Goal: Information Seeking & Learning: Learn about a topic

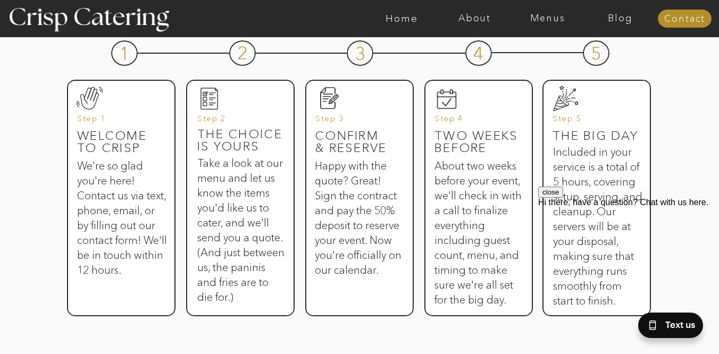
scroll to position [605, 0]
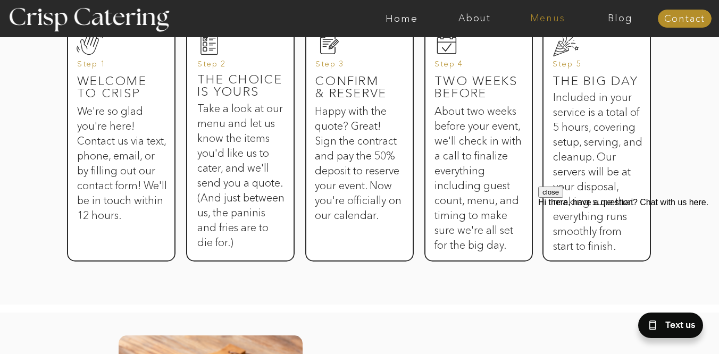
click at [548, 16] on nav "Menus" at bounding box center [547, 18] width 73 height 11
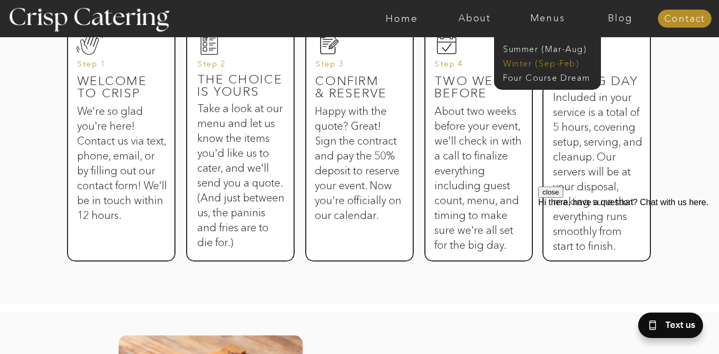
click at [528, 61] on nav "Winter (Sep-Feb)" at bounding box center [546, 62] width 87 height 10
click at [560, 81] on nav "Four Course Dream" at bounding box center [550, 77] width 95 height 10
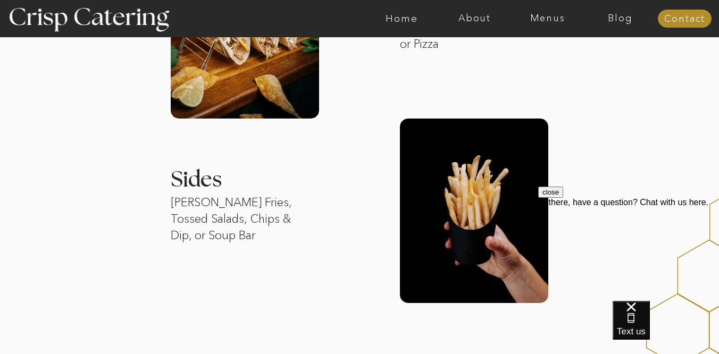
scroll to position [1090, 0]
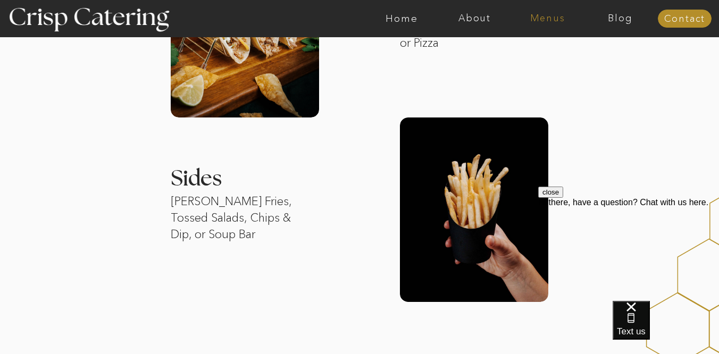
click at [542, 18] on nav "Menus" at bounding box center [547, 18] width 73 height 11
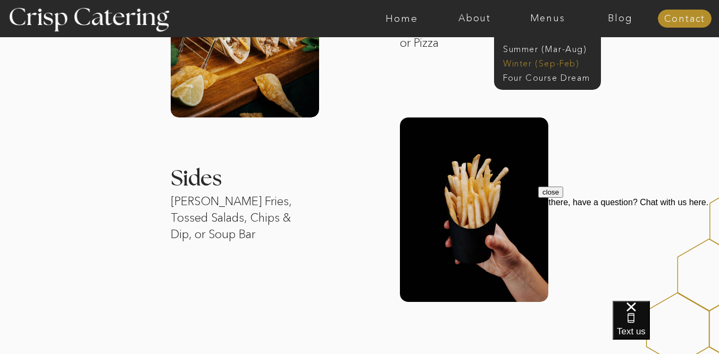
click at [527, 62] on nav "Winter (Sep-Feb)" at bounding box center [546, 62] width 87 height 10
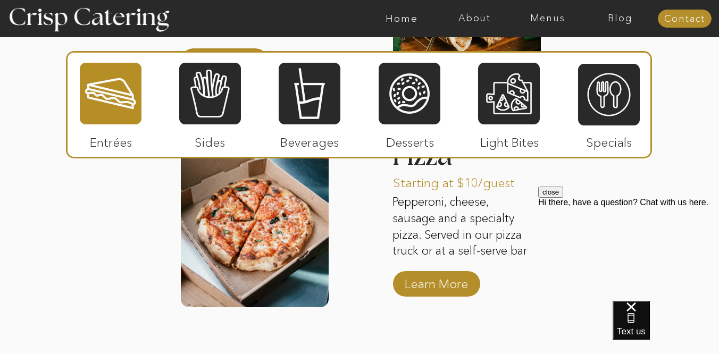
scroll to position [1759, 0]
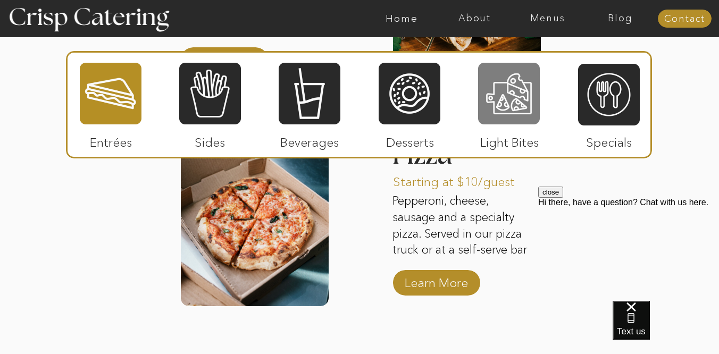
click at [511, 114] on div at bounding box center [509, 94] width 62 height 64
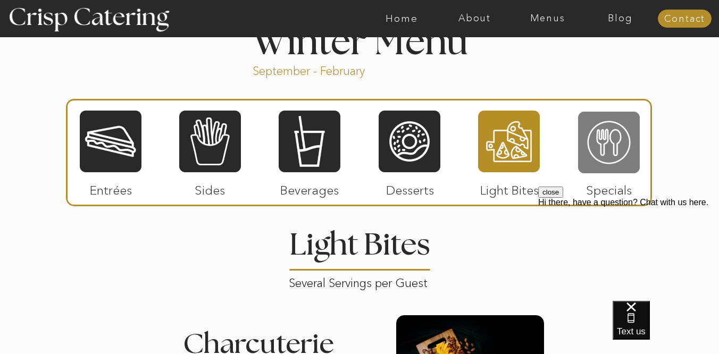
scroll to position [1189, 0]
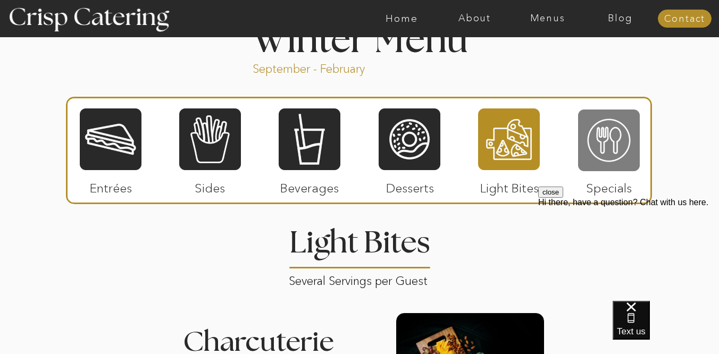
click at [599, 146] on div at bounding box center [609, 140] width 62 height 64
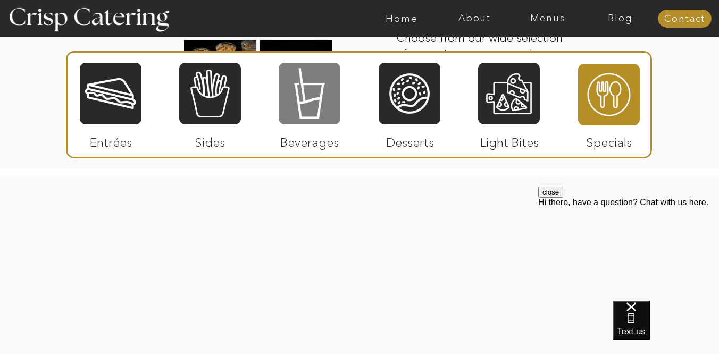
scroll to position [1752, 0]
click at [316, 121] on div at bounding box center [310, 94] width 62 height 64
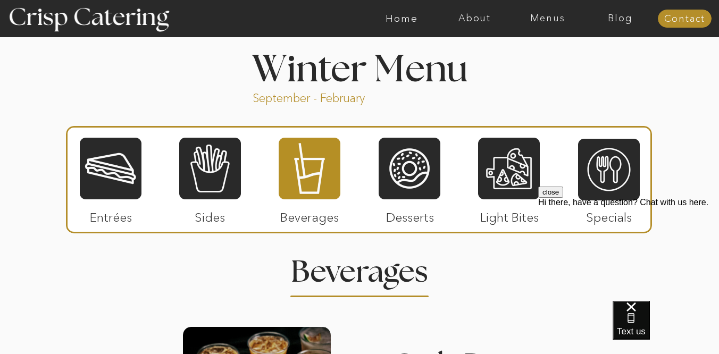
scroll to position [1140, 0]
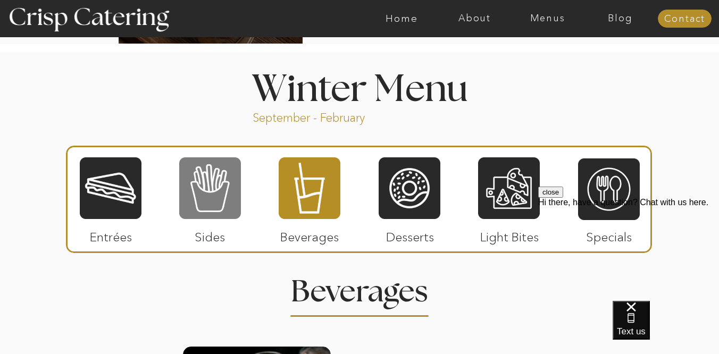
click at [234, 213] on div at bounding box center [210, 188] width 62 height 64
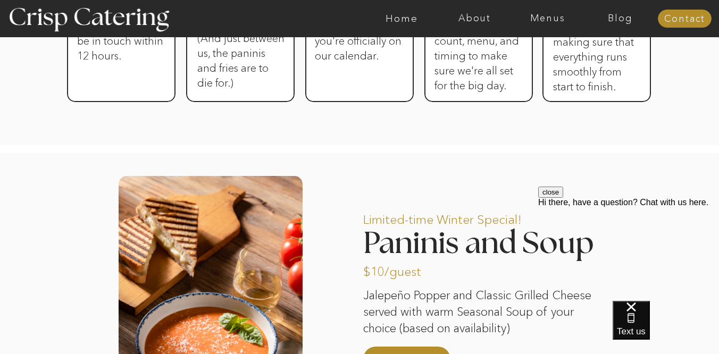
scroll to position [761, 0]
